Goal: Task Accomplishment & Management: Complete application form

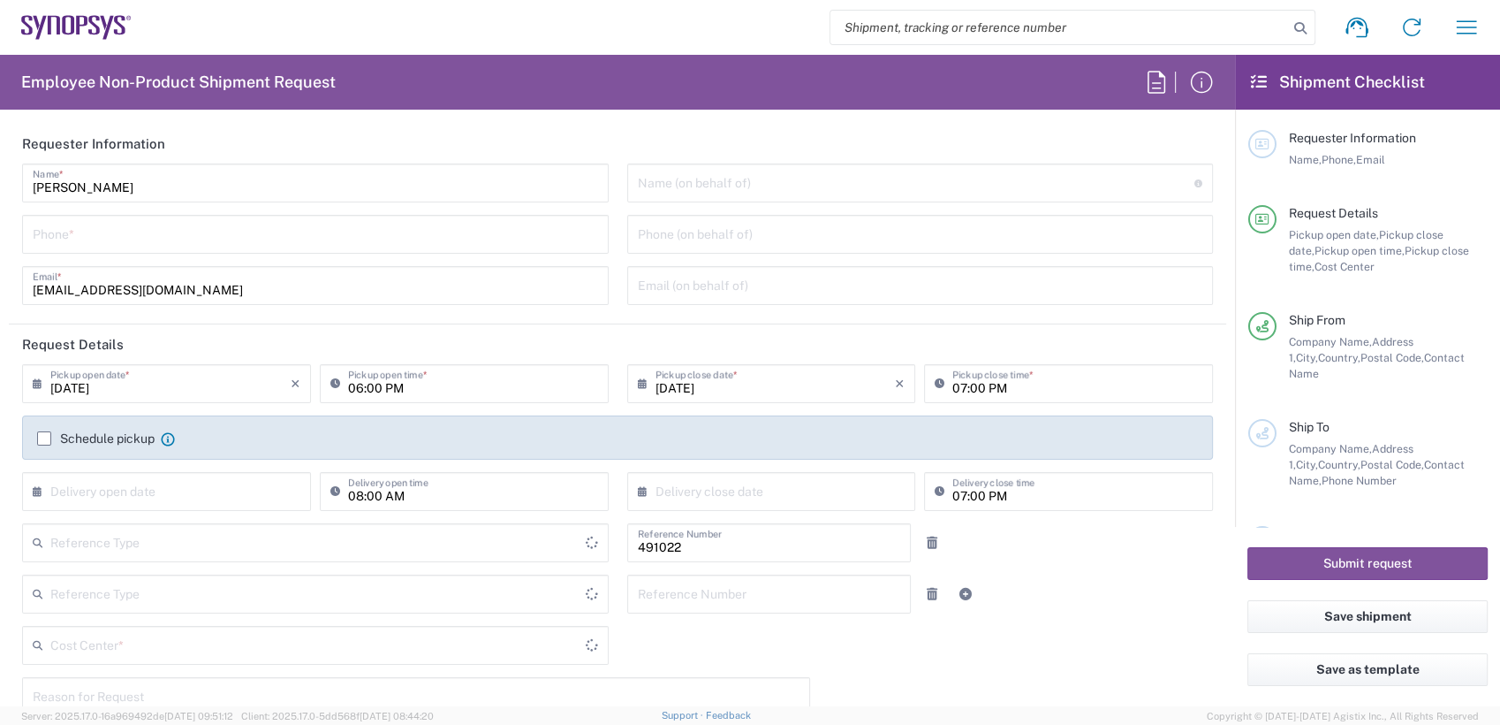
type input "Delivered at Place"
type input "Department"
type input "IN51, SDG, M, ZebuOp 491022"
type input "Telangana"
type input "[GEOGRAPHIC_DATA]"
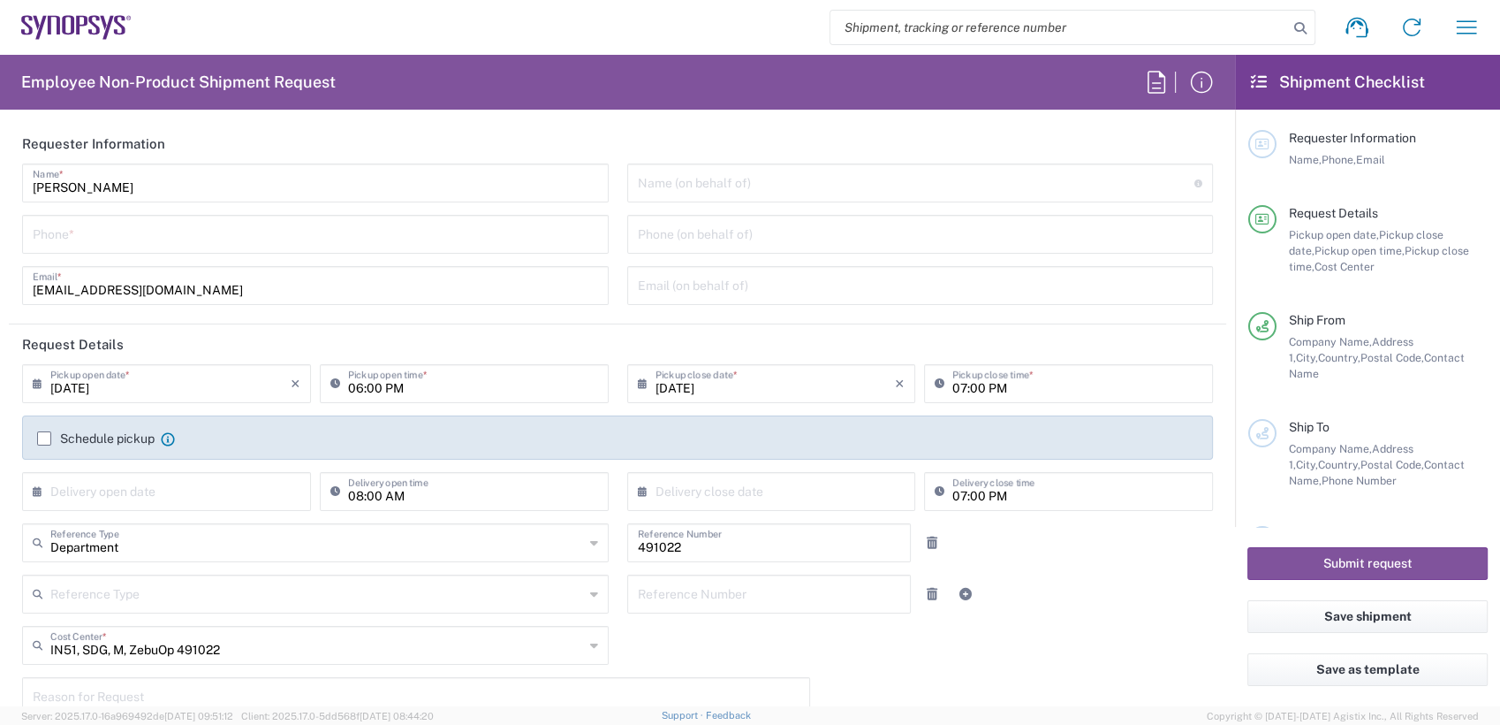
type input "[GEOGRAPHIC_DATA]"
type input "[GEOGRAPHIC_DATA] IN09"
click at [981, 30] on input "search" at bounding box center [1060, 28] width 458 height 34
click at [1081, 31] on input "search" at bounding box center [1060, 28] width 458 height 34
paste input "56315728"
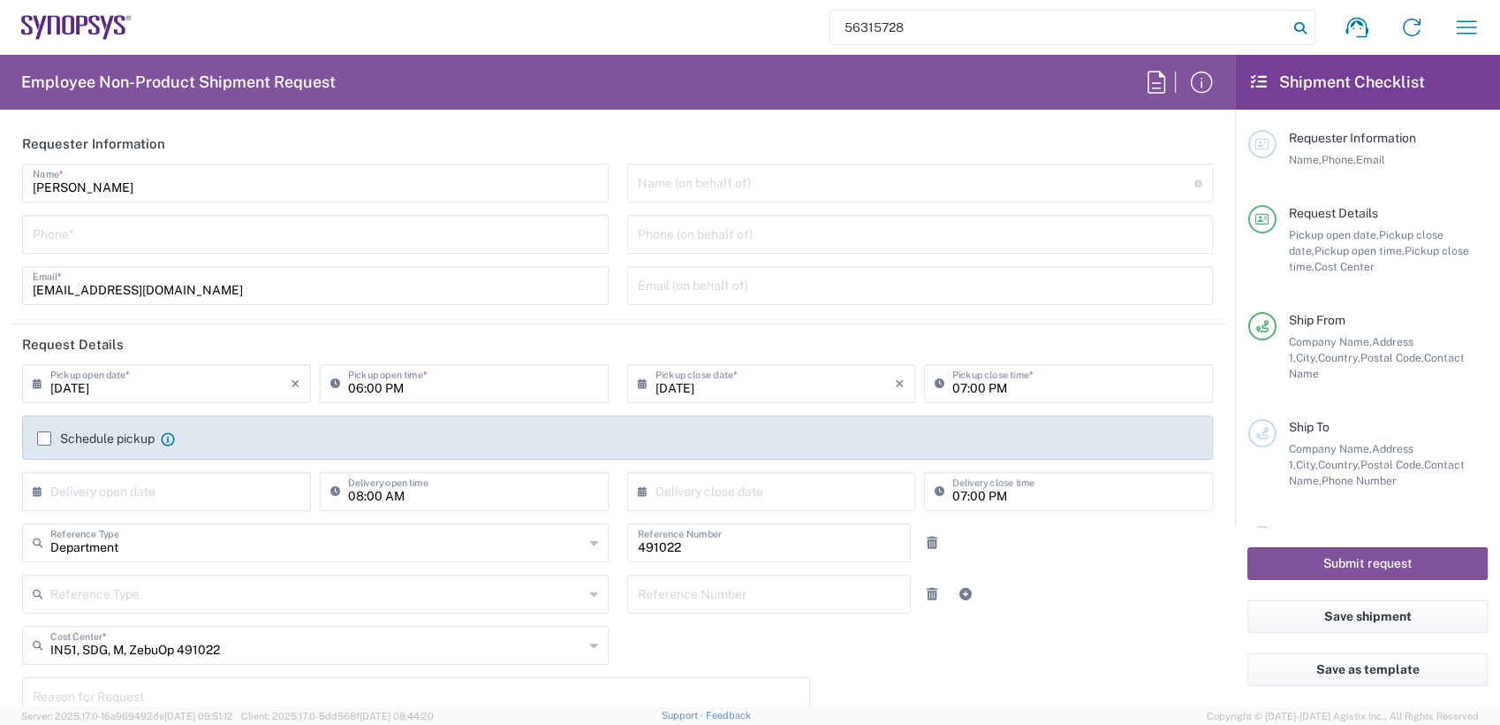
type input "56315728"
click at [1304, 32] on icon at bounding box center [1300, 28] width 25 height 25
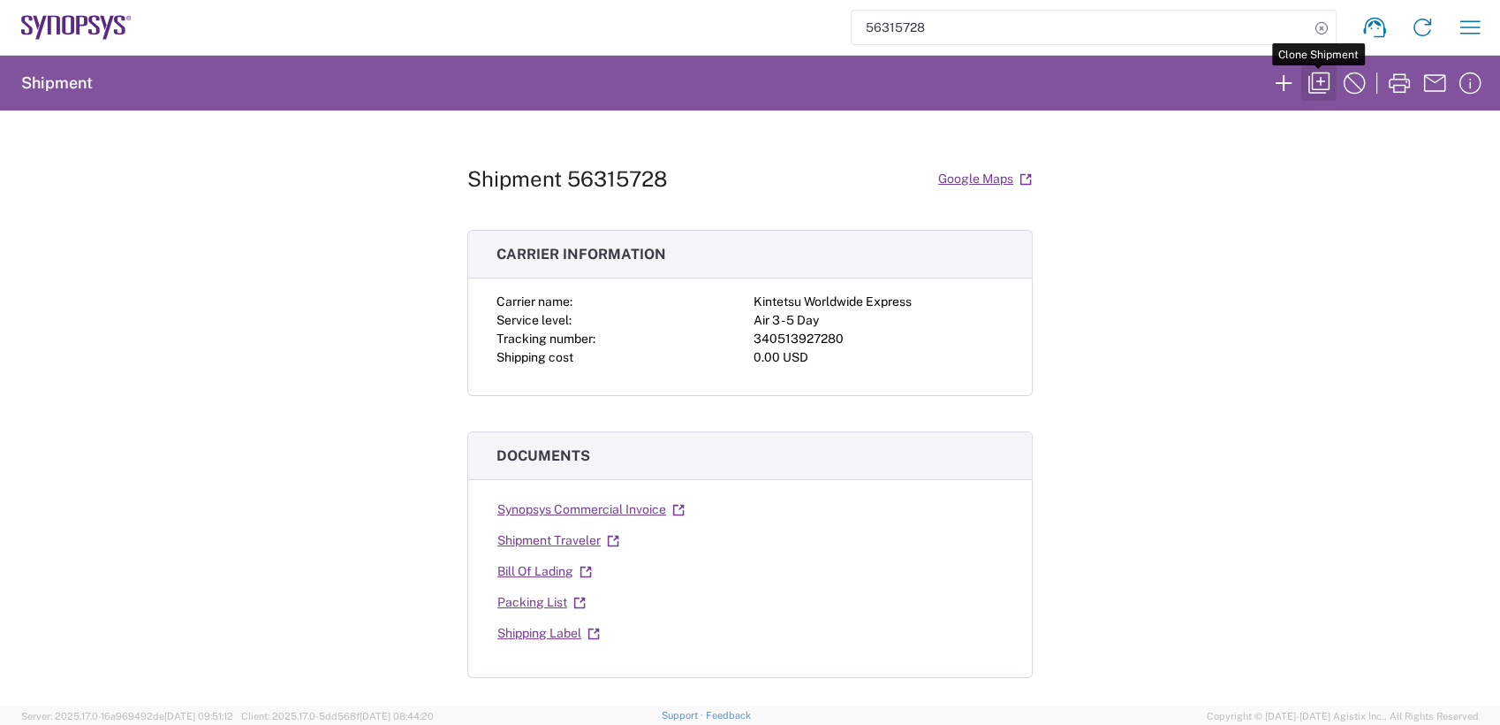
click at [1315, 84] on icon "button" at bounding box center [1319, 83] width 28 height 28
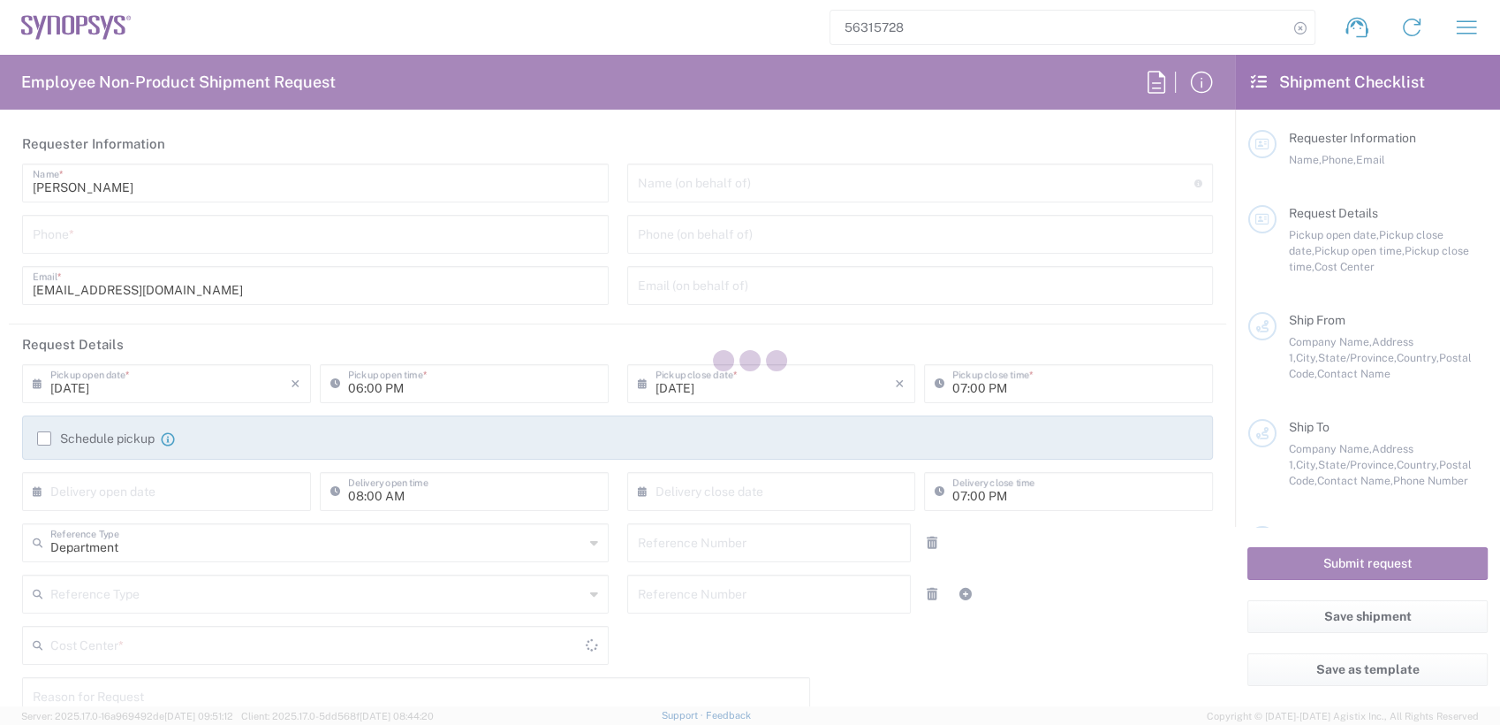
type input "7337556583"
type input "03:00 PM"
type input "05:00 PM"
type input "491022"
type textarea "RMA returns of compass case - 281755"
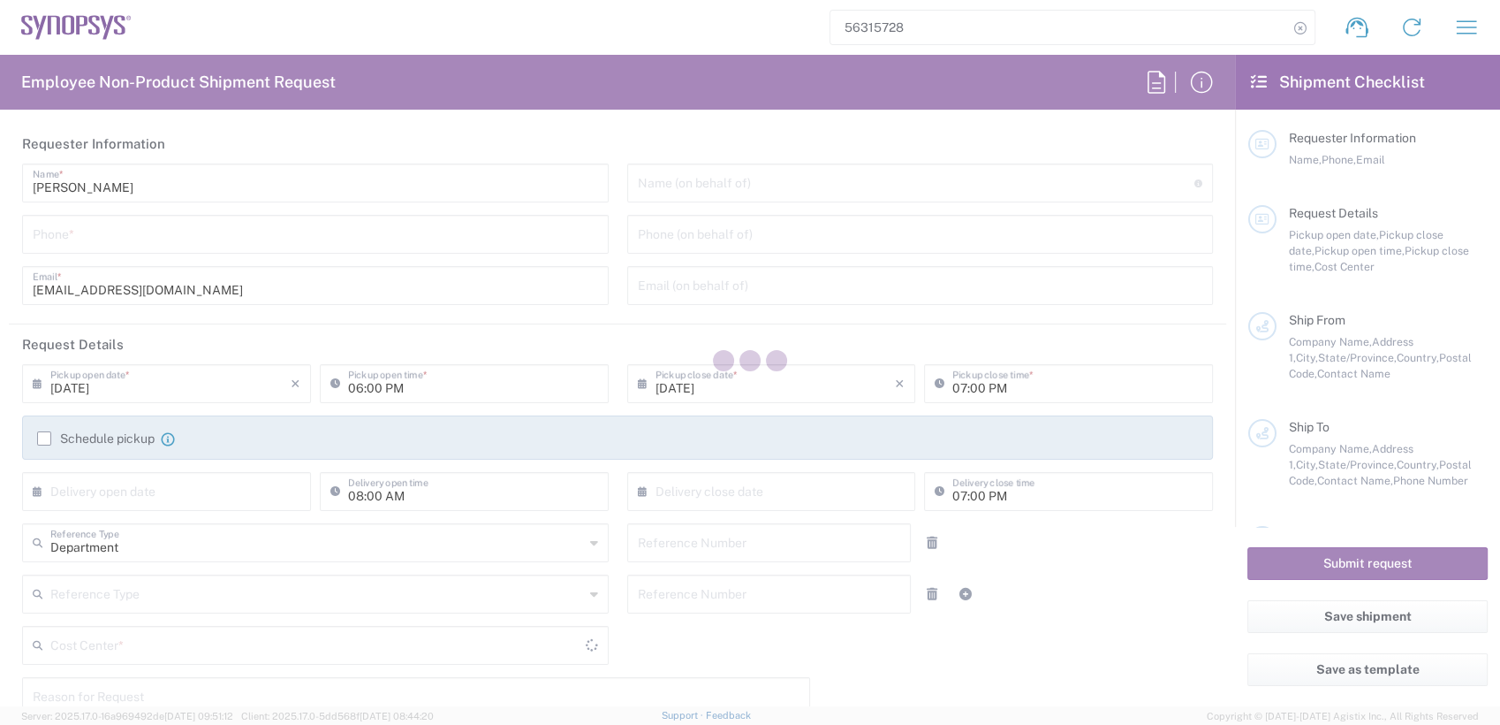
type textarea "[EMAIL_ADDRESS][DOMAIN_NAME], [PERSON_NAME][EMAIL_ADDRESS][DOMAIN_NAME], [EMAIL…"
type input "ALOM c/o SYNOPSYS"
type input "[STREET_ADDRESS]"
type input "Fremont"
type input "94539"
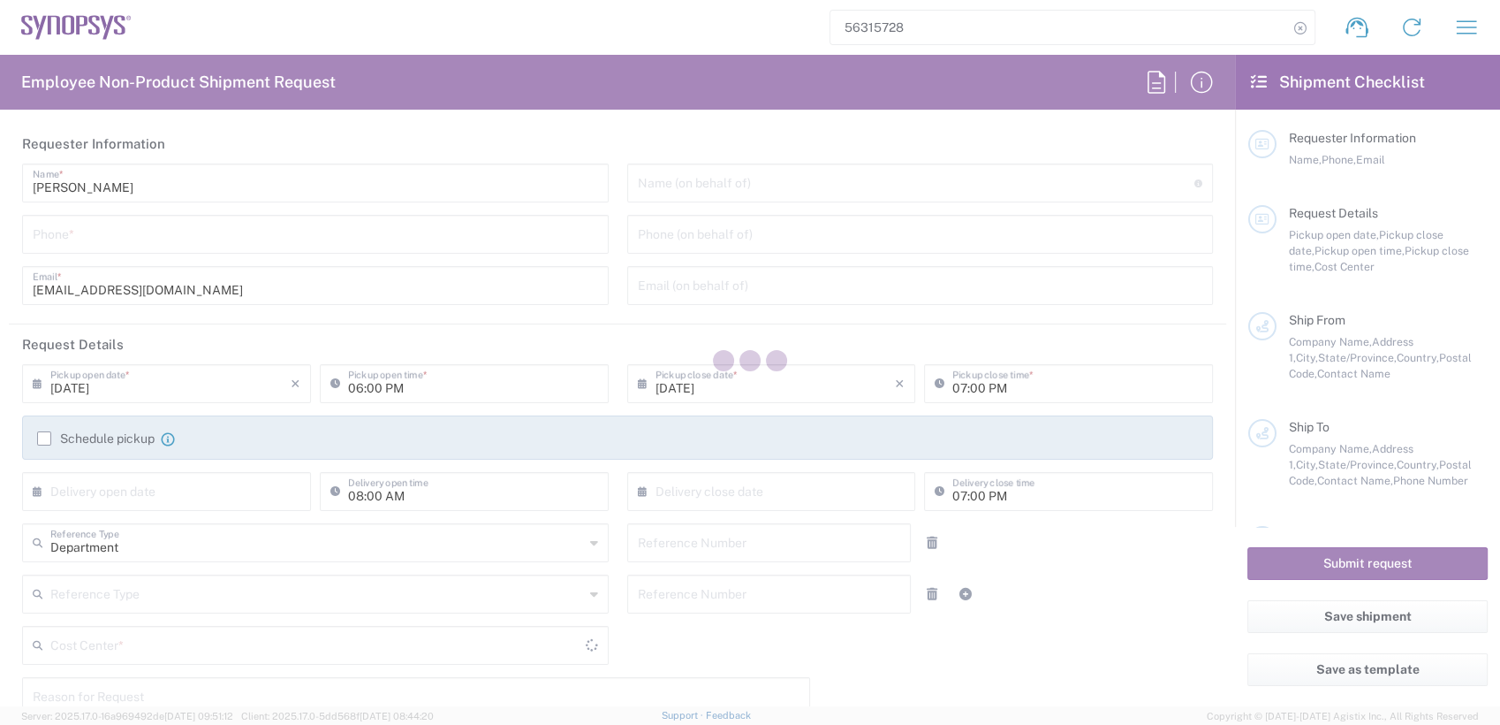
type input "[PERSON_NAME]"
type input "4086498039"
type input "[EMAIL_ADDRESS][DOMAIN_NAME]"
type input "Synopsys Emulation and Verification"
type input "[STREET_ADDRESS]"
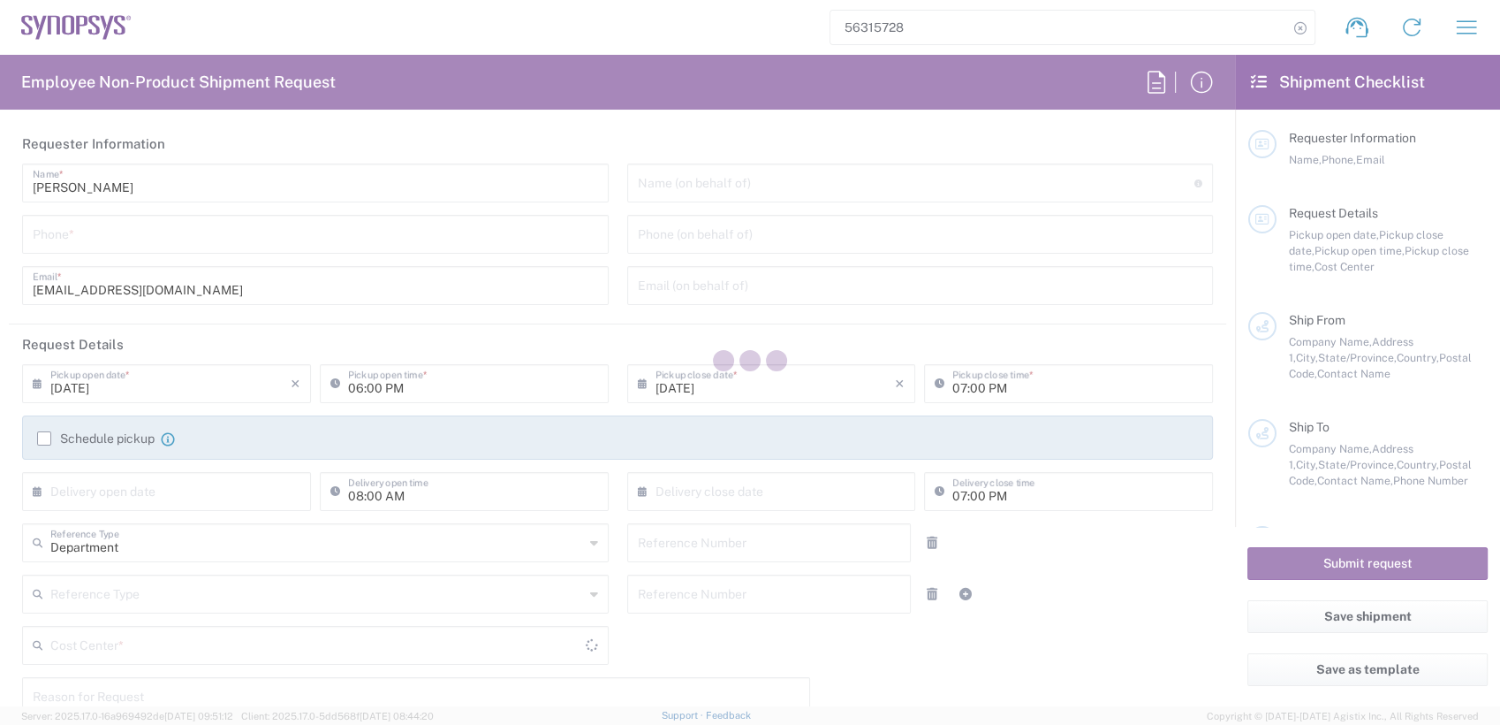
type input "Rungis"
type input "[GEOGRAPHIC_DATA]"
type input "94150"
type input "Said R'Kiki"
type input "33189961070"
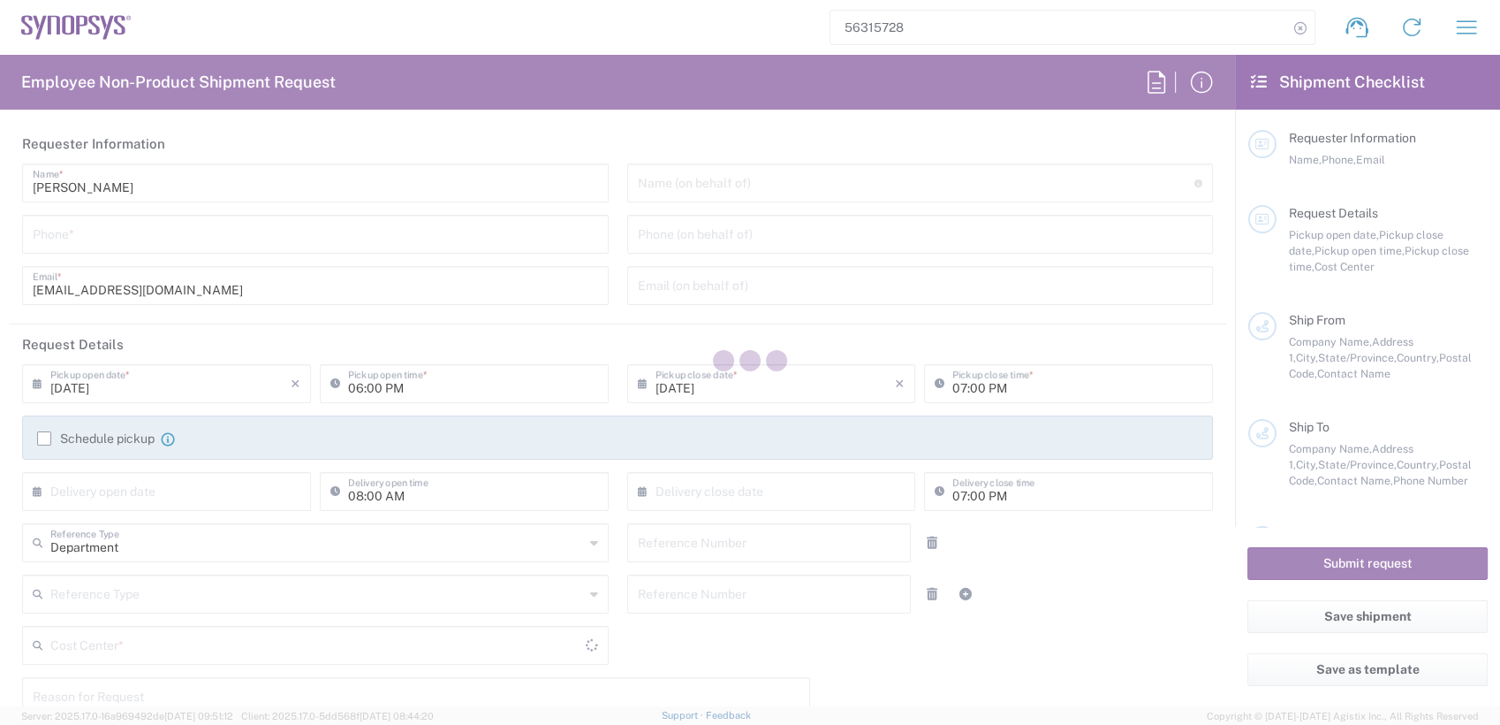
type input "[EMAIL_ADDRESS][DOMAIN_NAME]"
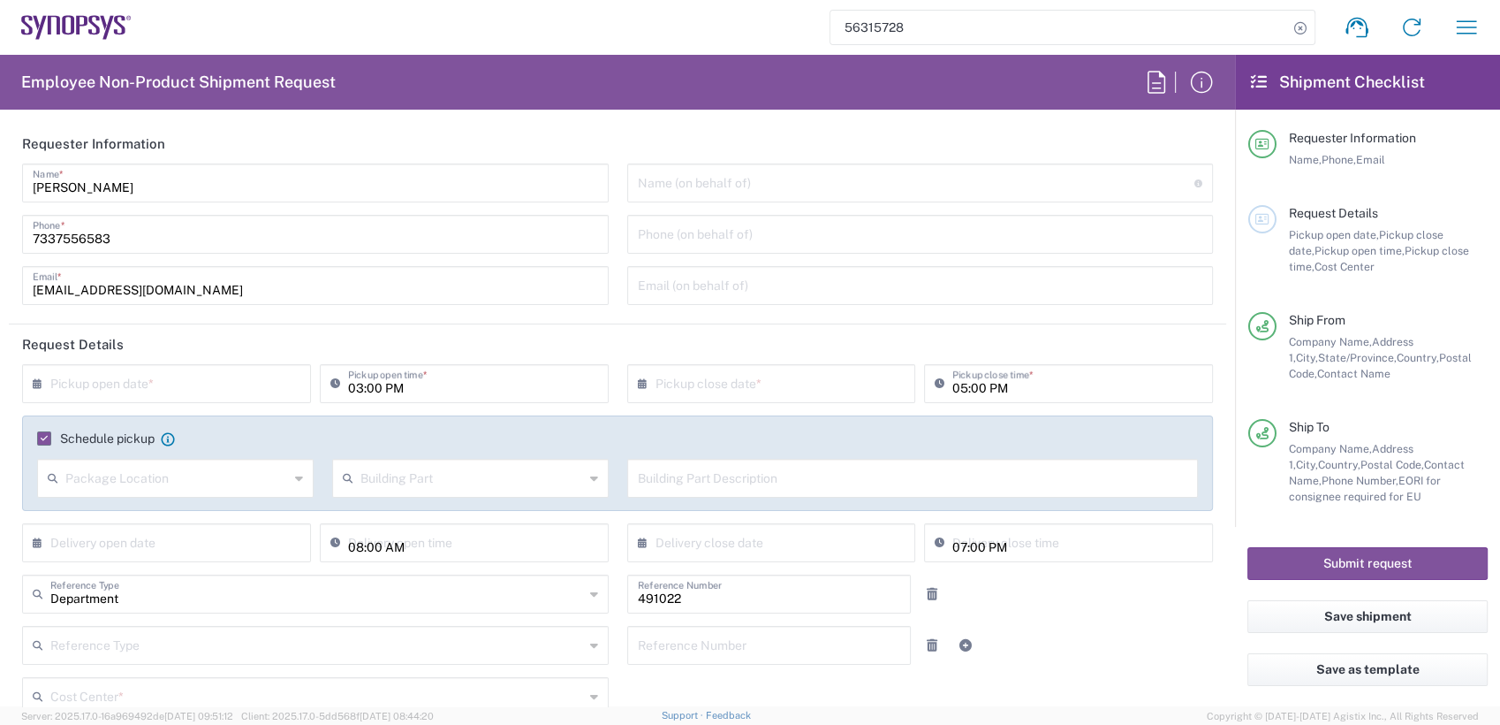
type input "Cardboard Box(es)"
type input "IN51, SDG, M, ZebuOp 491022"
type input "[US_STATE]"
click at [242, 382] on input "text" at bounding box center [170, 382] width 240 height 31
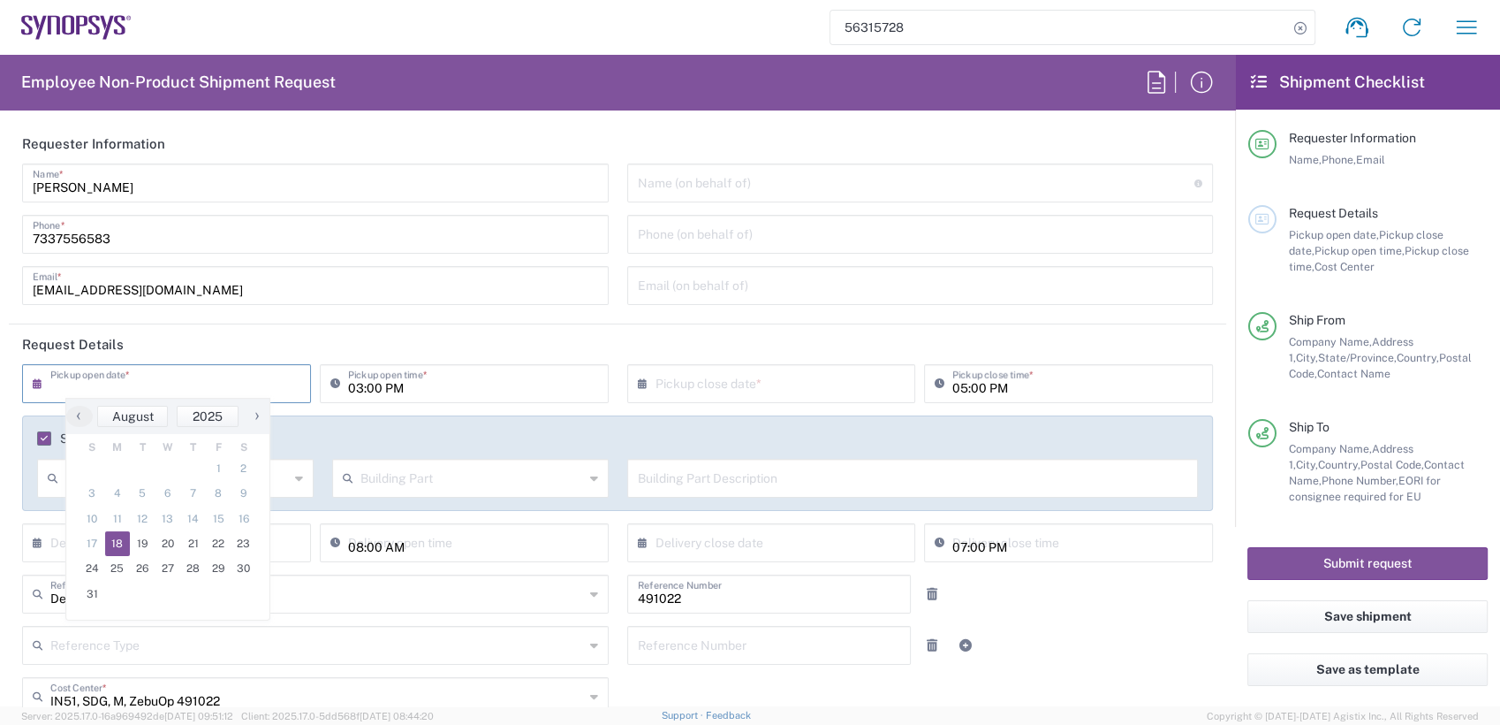
click at [119, 550] on span "18" at bounding box center [118, 543] width 26 height 25
type input "[DATE]"
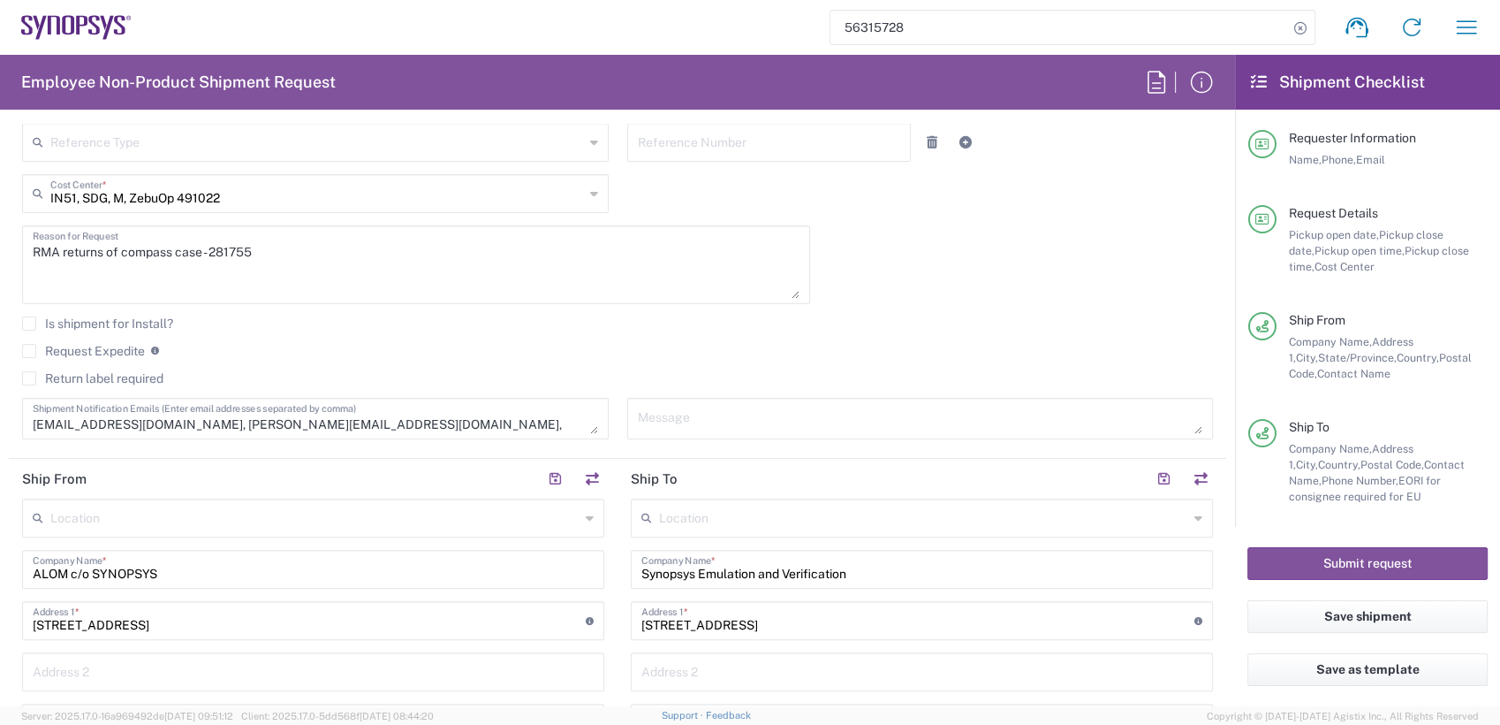
scroll to position [515, 0]
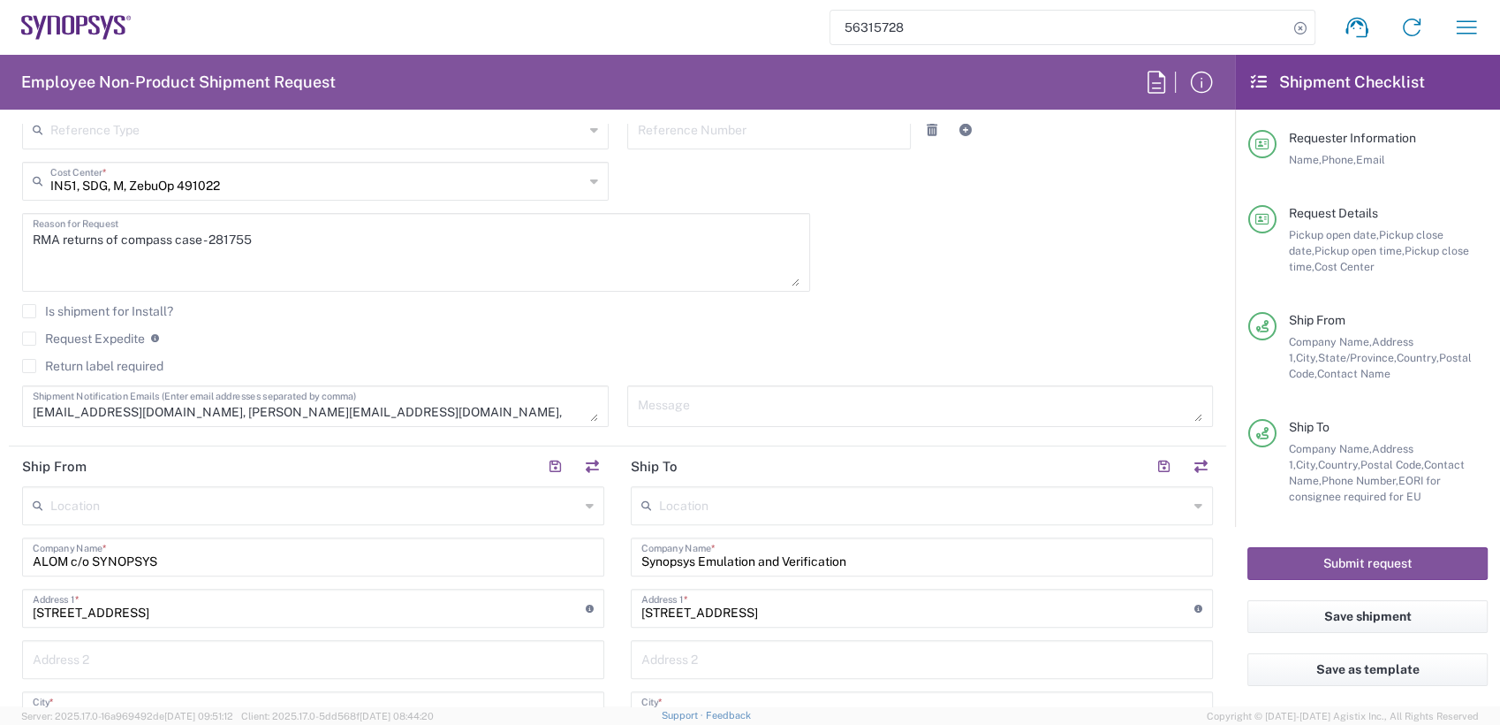
click at [274, 237] on textarea "RMA returns of compass case - 281755" at bounding box center [416, 252] width 767 height 68
drag, startPoint x: 277, startPoint y: 236, endPoint x: 212, endPoint y: 230, distance: 64.8
click at [212, 230] on textarea "RMA returns of compass case - 281755" at bounding box center [416, 252] width 767 height 68
paste textarea "4833"
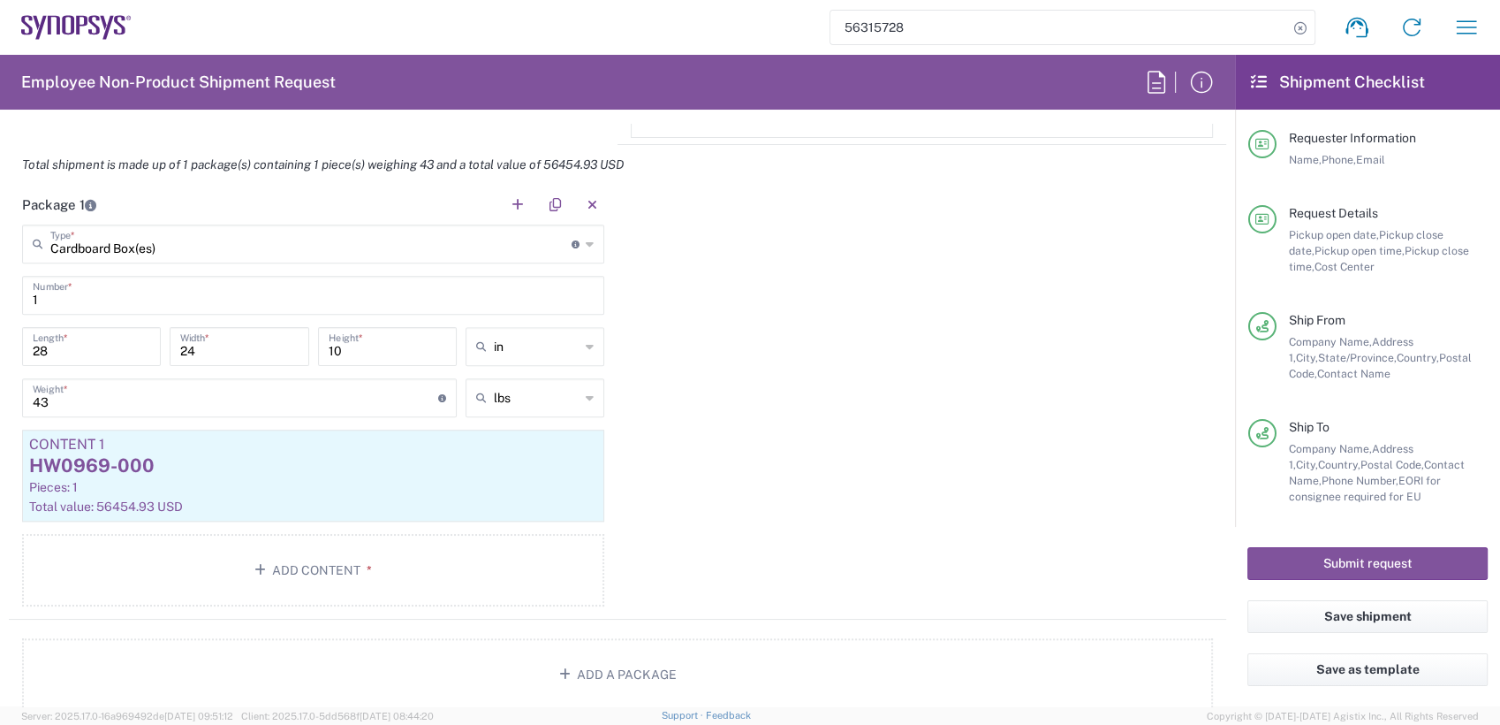
scroll to position [1713, 0]
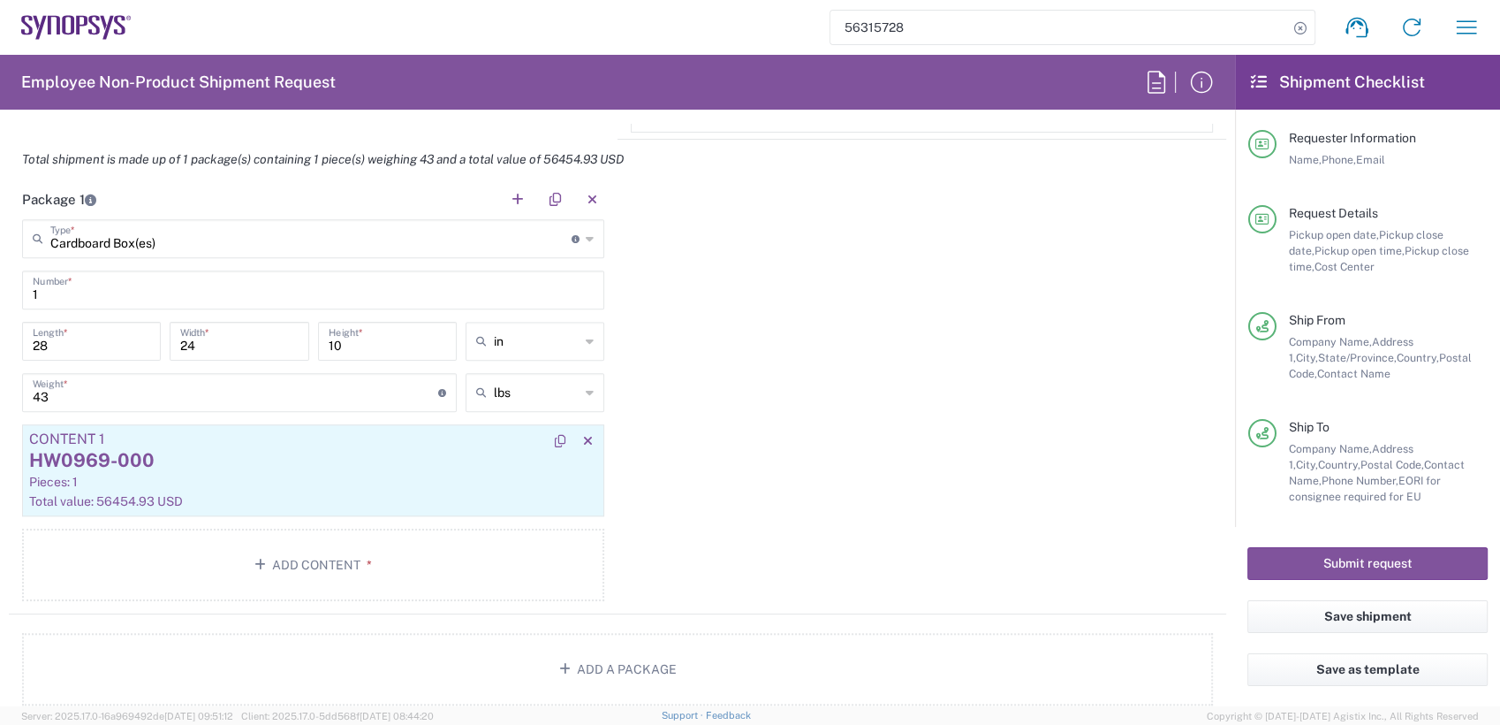
type textarea "RMA returns of compass case - 284833"
click at [240, 464] on div "HW0969-000" at bounding box center [313, 460] width 568 height 27
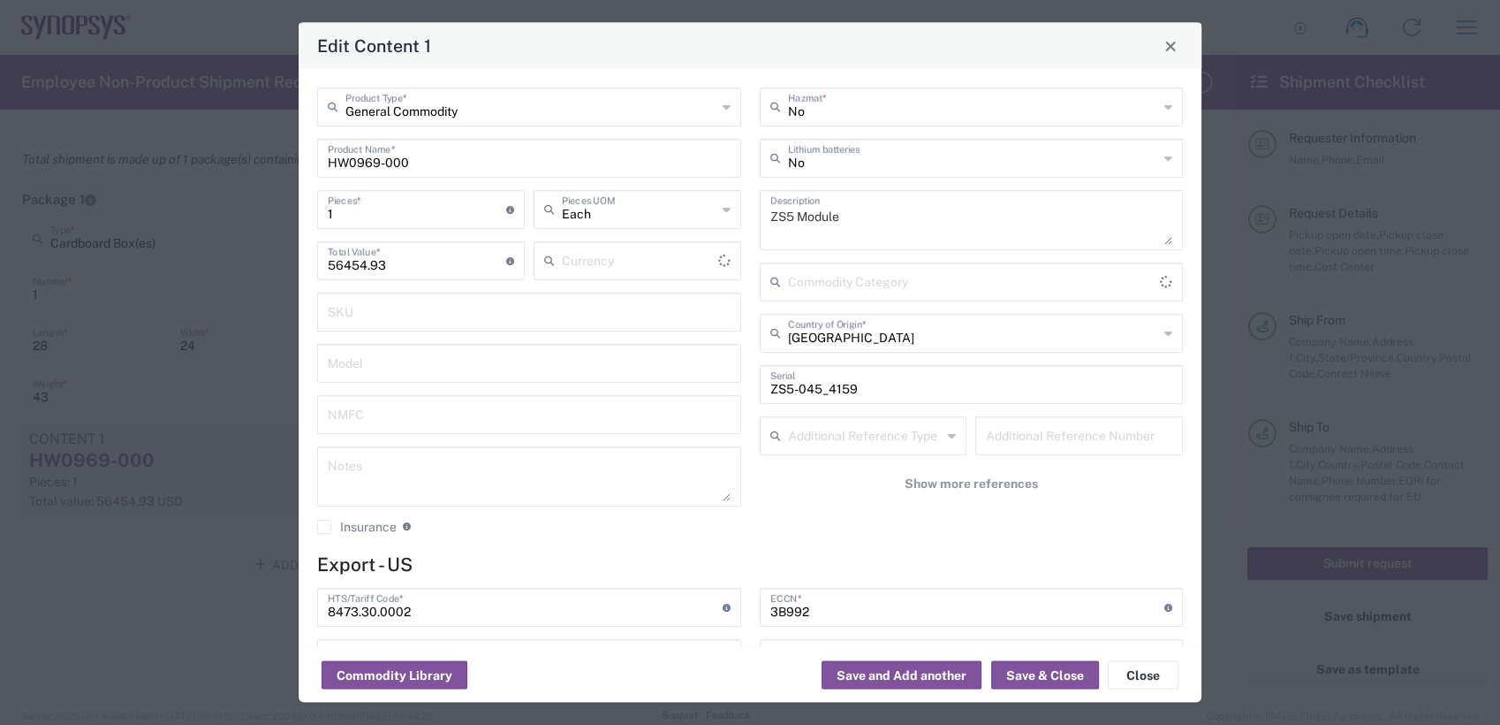
type input "NLR - No License Required"
type input "US Dollar"
type input "BIS"
drag, startPoint x: 914, startPoint y: 383, endPoint x: 410, endPoint y: 379, distance: 503.7
click at [436, 380] on div "General Commodity Product Type * HW0969-000 Product Name * 1 Pieces * Number of…" at bounding box center [750, 316] width 884 height 459
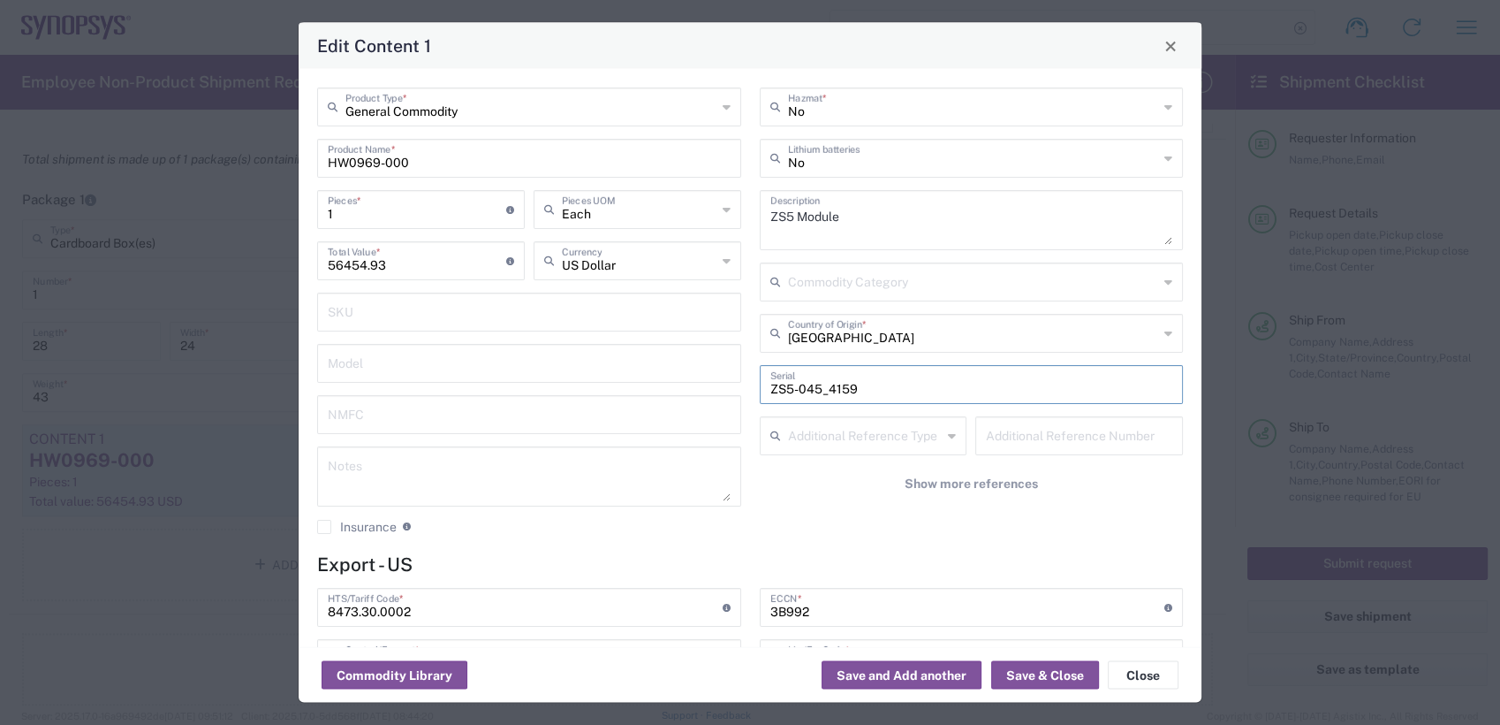
paste input "333"
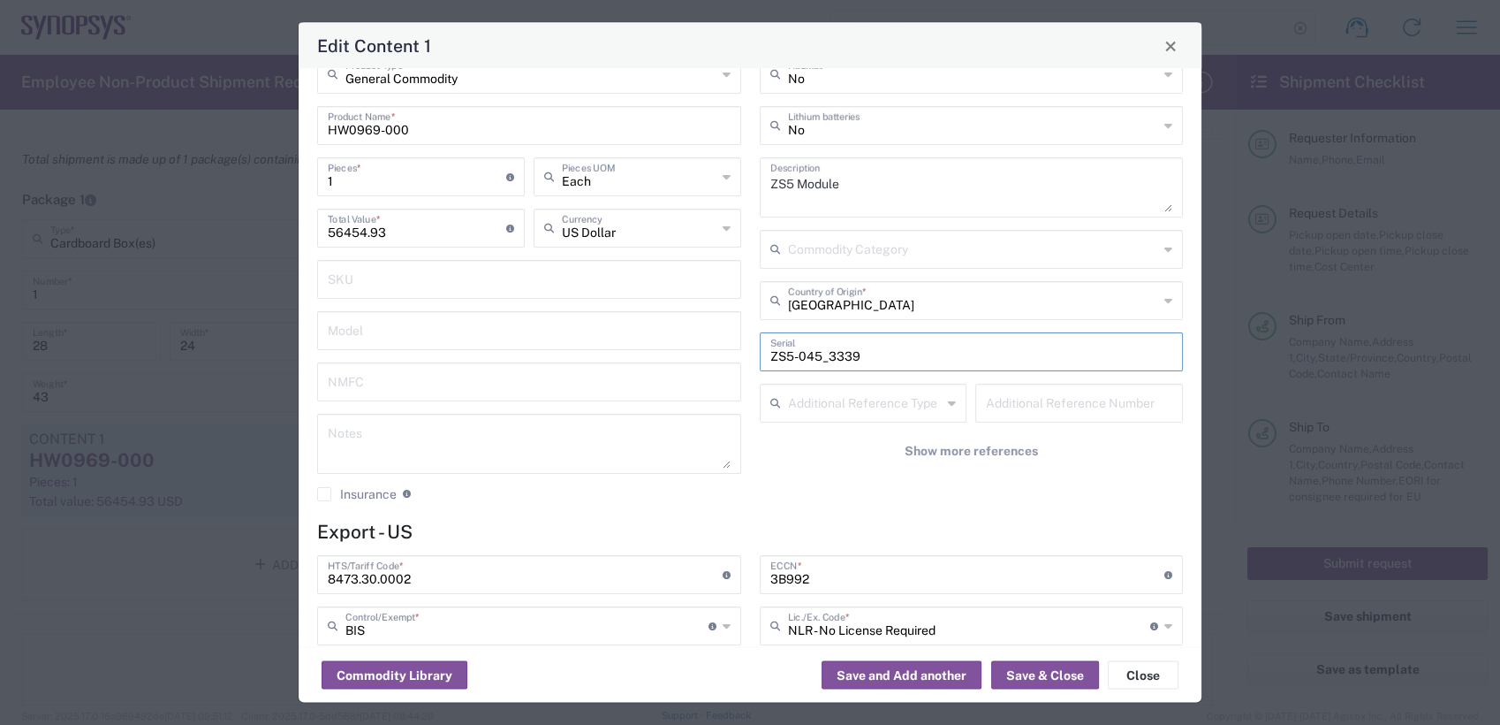
scroll to position [0, 0]
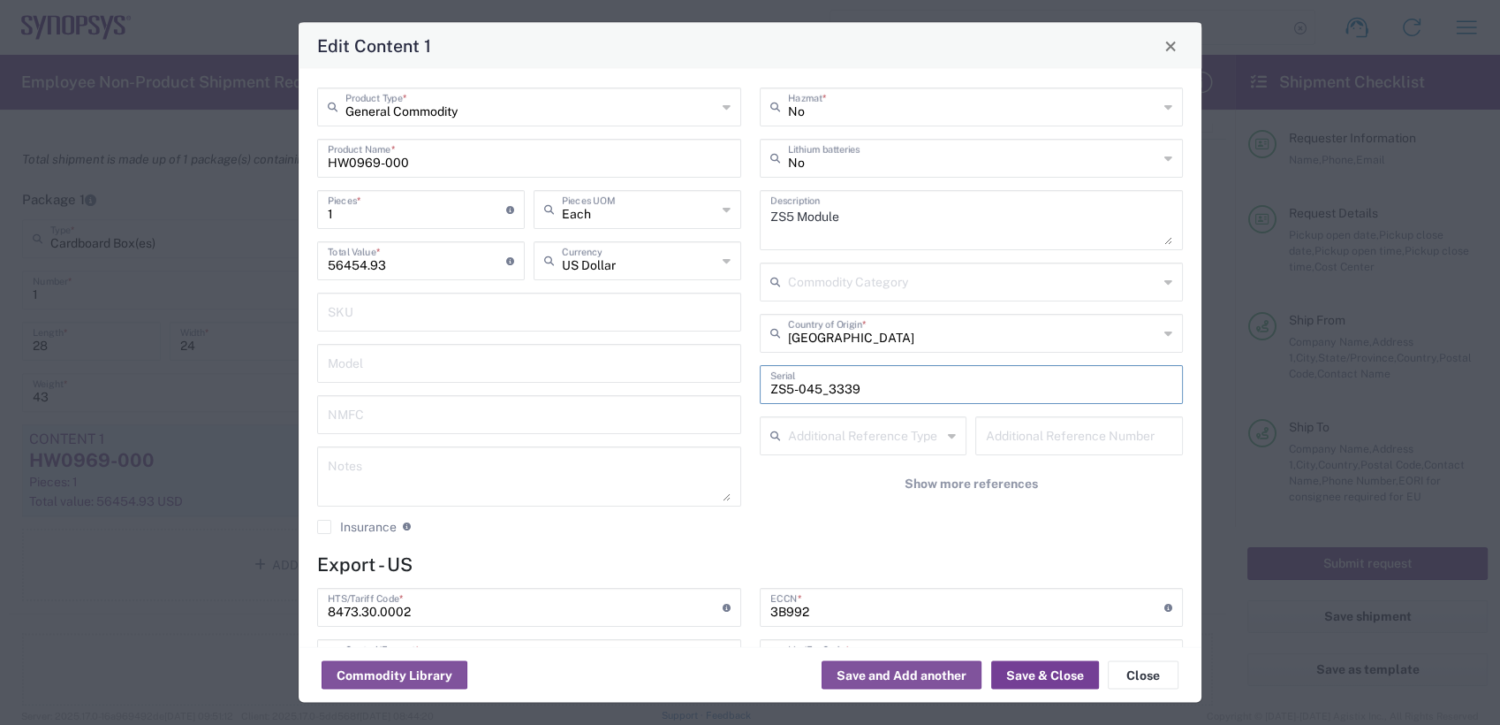
type input "ZS5-045_3339"
click at [1039, 673] on button "Save & Close" at bounding box center [1045, 675] width 108 height 28
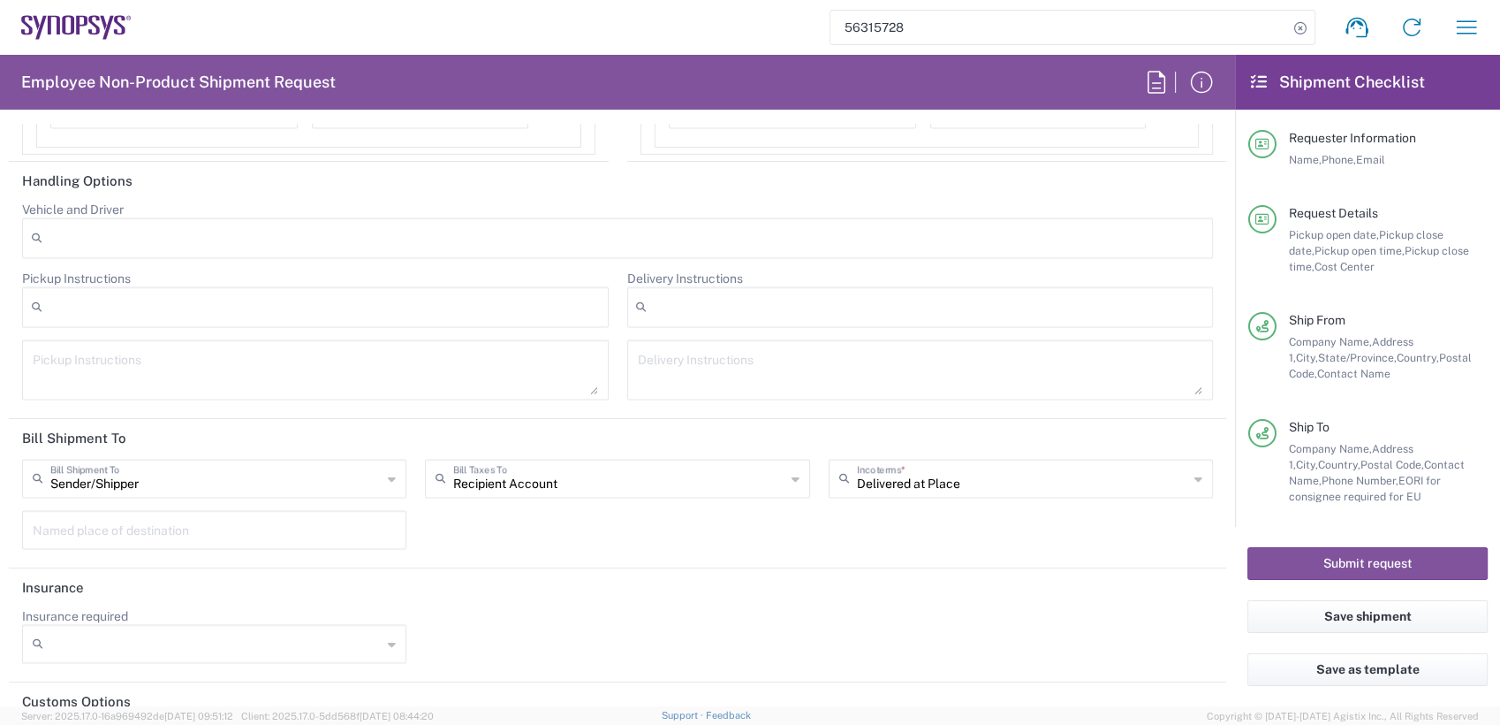
scroll to position [3264, 0]
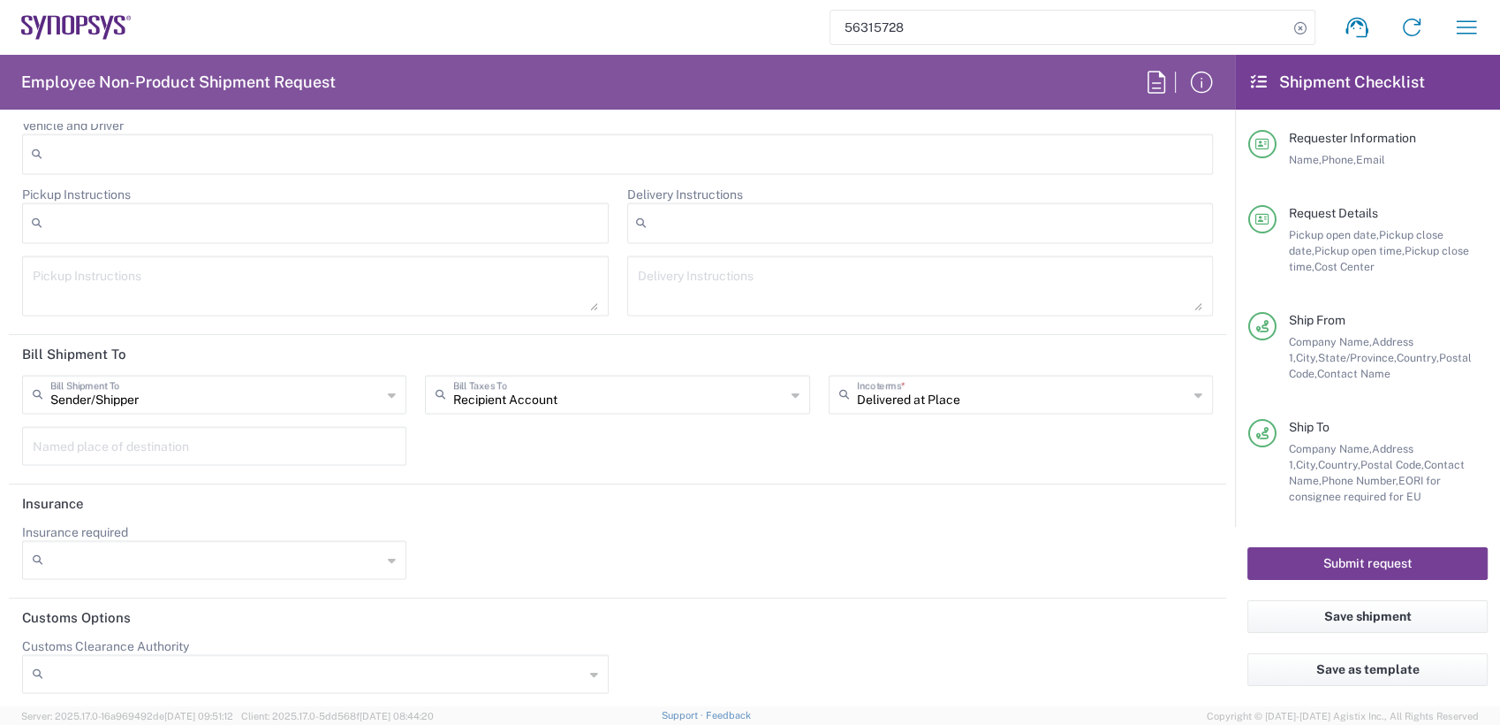
click at [1337, 562] on button "Submit request" at bounding box center [1368, 563] width 240 height 33
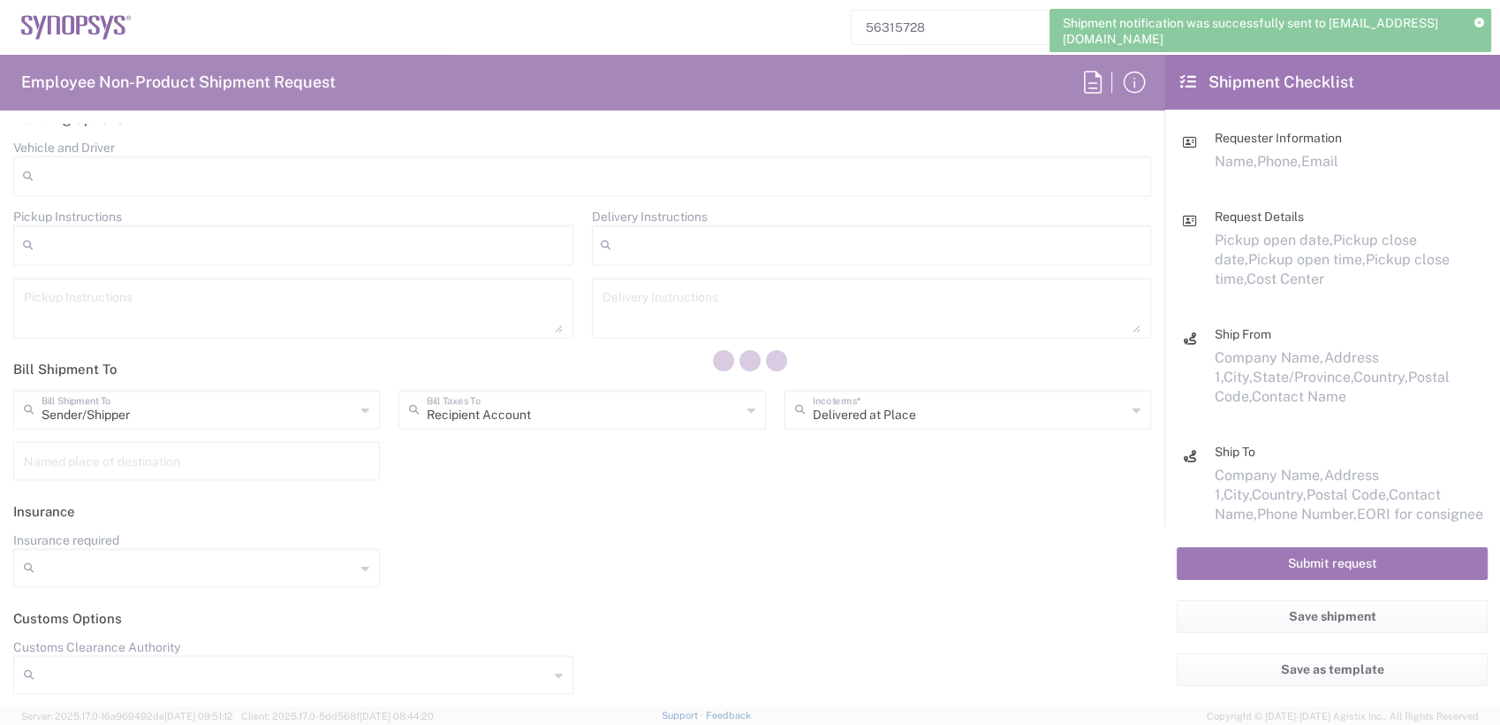
scroll to position [3170, 0]
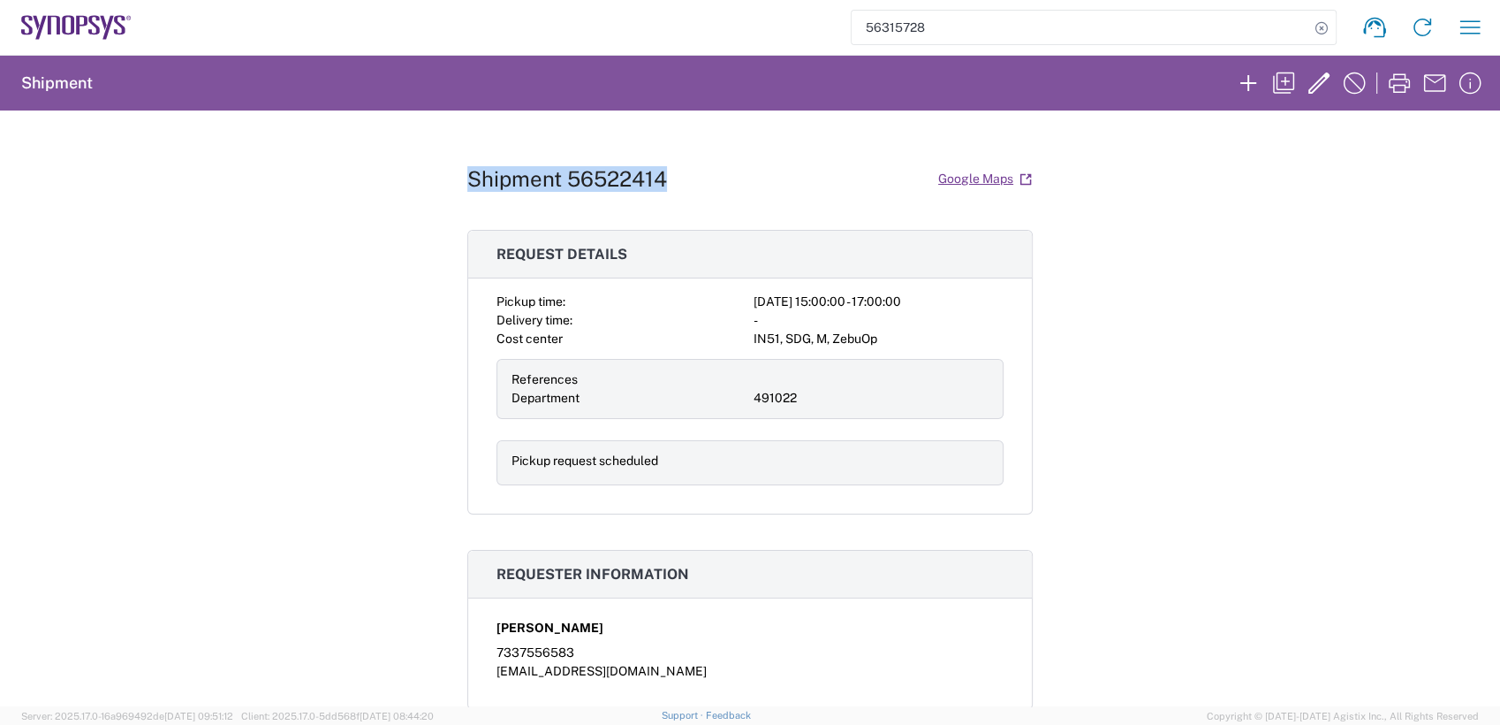
drag, startPoint x: 668, startPoint y: 173, endPoint x: 463, endPoint y: 168, distance: 205.1
click at [467, 168] on div "Shipment 56522414 Google Maps" at bounding box center [749, 178] width 565 height 31
drag, startPoint x: 463, startPoint y: 168, endPoint x: 467, endPoint y: 180, distance: 13.1
copy h1 "Shipment 56522414"
